Goal: Transaction & Acquisition: Purchase product/service

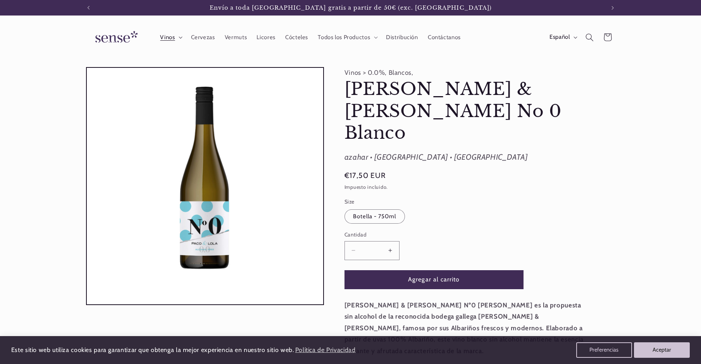
click at [177, 40] on summary "Vinos" at bounding box center [170, 37] width 31 height 17
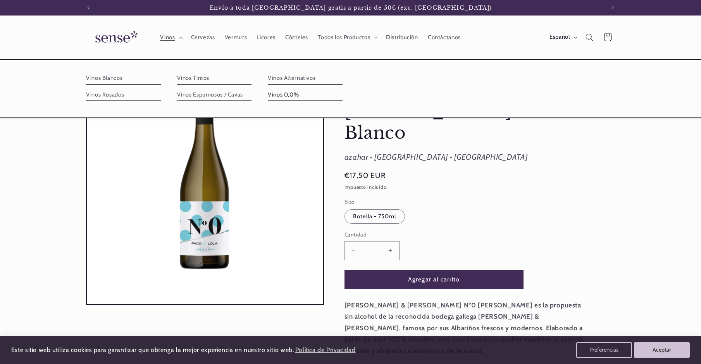
click at [284, 93] on link "Vinos 0,0%" at bounding box center [305, 95] width 75 height 12
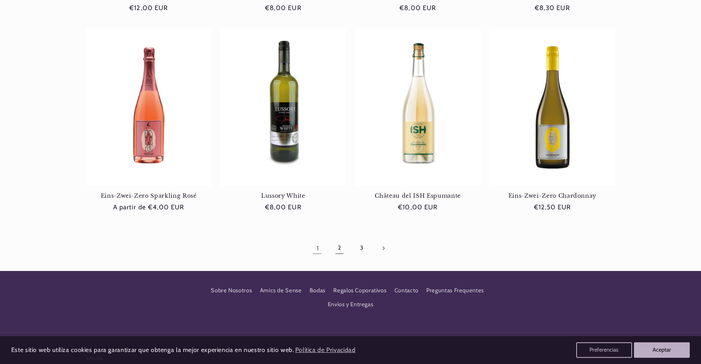
click at [334, 253] on link "2" at bounding box center [340, 248] width 18 height 18
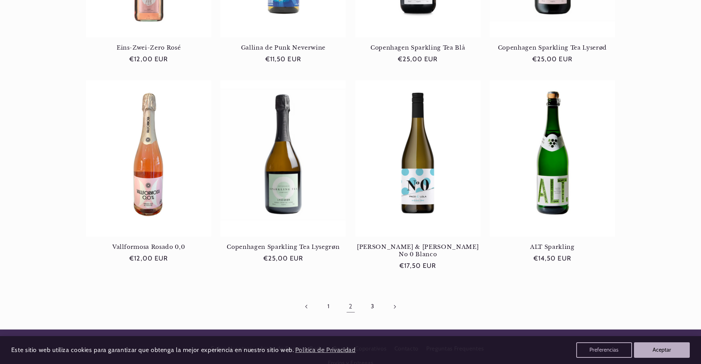
scroll to position [659, 0]
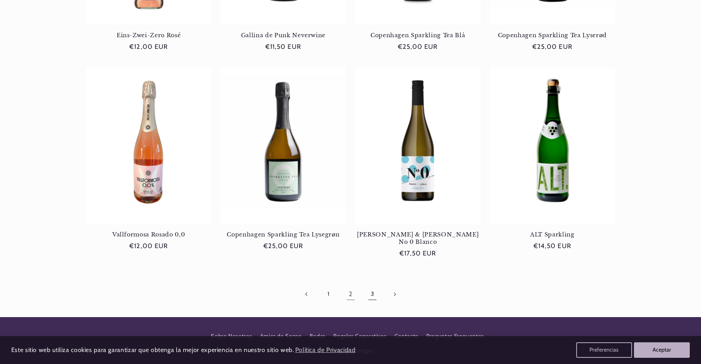
click at [370, 289] on link "3" at bounding box center [373, 294] width 18 height 18
